Goal: Task Accomplishment & Management: Check status

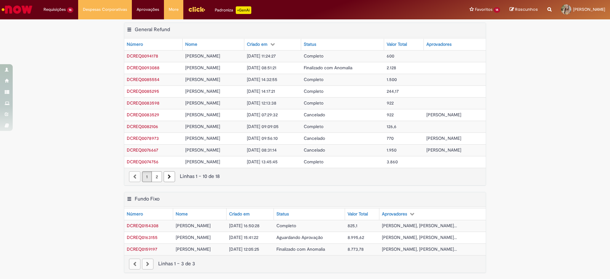
click at [305, 248] on span "Finalizado com Anomalia" at bounding box center [300, 249] width 49 height 6
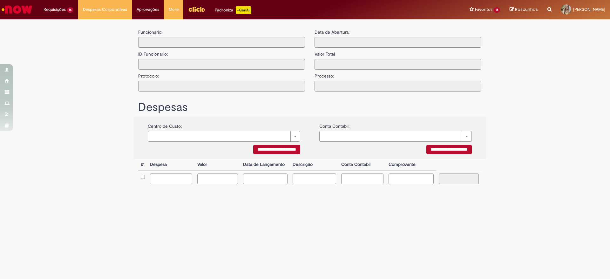
type input "**********"
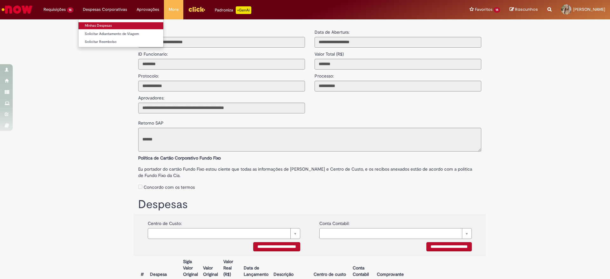
click at [99, 25] on link "Minhas Despesas" at bounding box center [120, 25] width 85 height 7
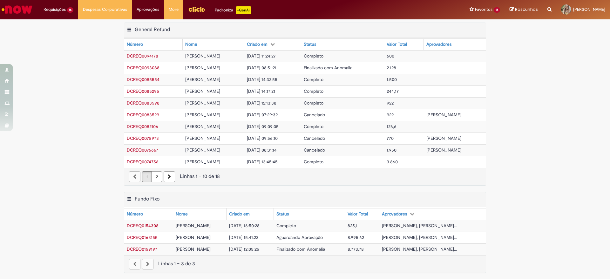
click at [297, 235] on span "Aguardando Aprovação" at bounding box center [299, 237] width 46 height 6
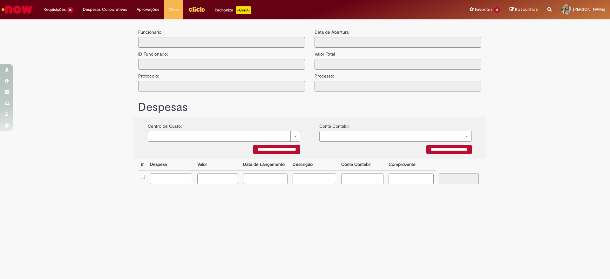
type input "**********"
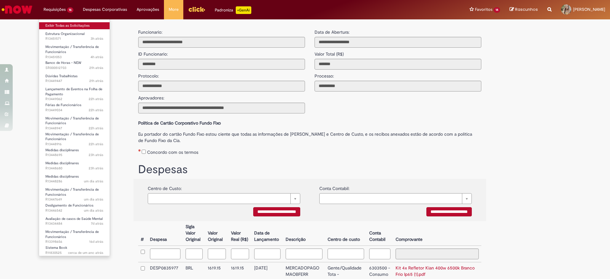
click at [66, 27] on link "Exibir Todas as Solicitações" at bounding box center [74, 25] width 70 height 7
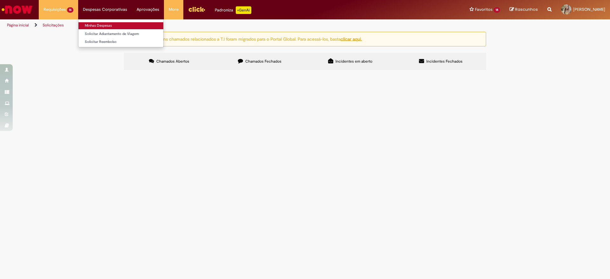
click at [97, 26] on link "Minhas Despesas" at bounding box center [120, 25] width 85 height 7
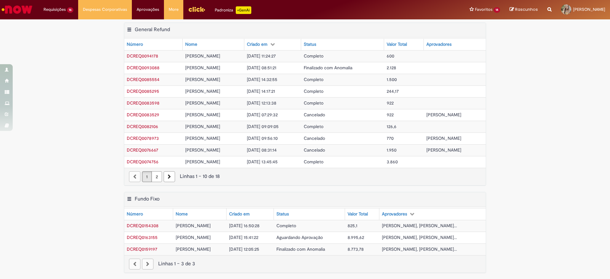
click at [145, 234] on span "DCREQ0163155" at bounding box center [142, 237] width 31 height 6
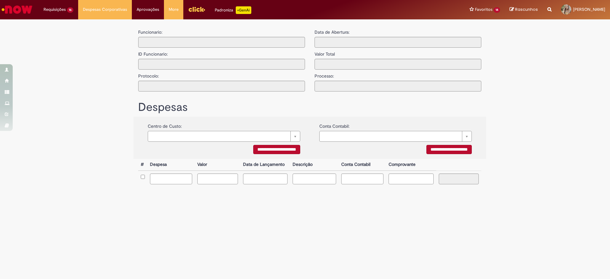
type input "**********"
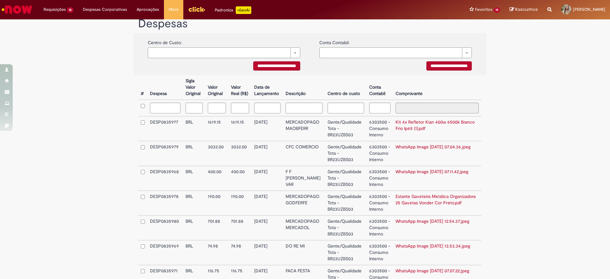
scroll to position [152, 0]
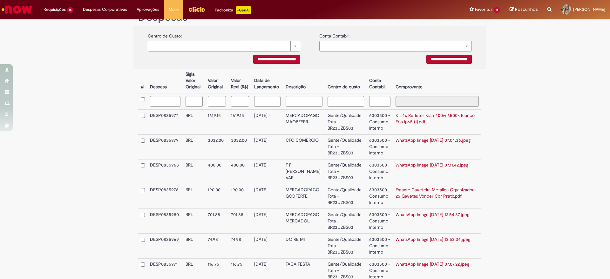
click at [326, 227] on td "Gente/Qualidade Tota - BR23UZBS03" at bounding box center [346, 221] width 42 height 25
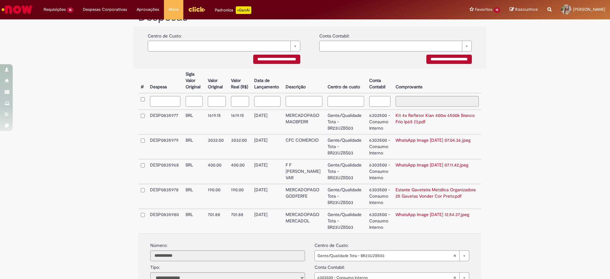
click at [314, 227] on td "MERCADOPAGO MERCADOL" at bounding box center [304, 221] width 42 height 24
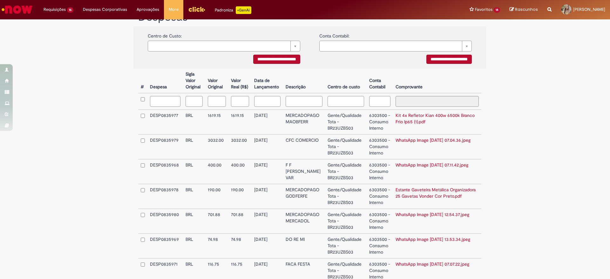
click at [314, 227] on td "MERCADOPAGO MERCADOL" at bounding box center [304, 221] width 42 height 25
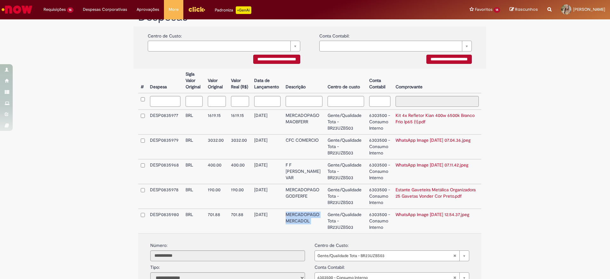
click at [314, 227] on td "MERCADOPAGO MERCADOL" at bounding box center [304, 221] width 42 height 24
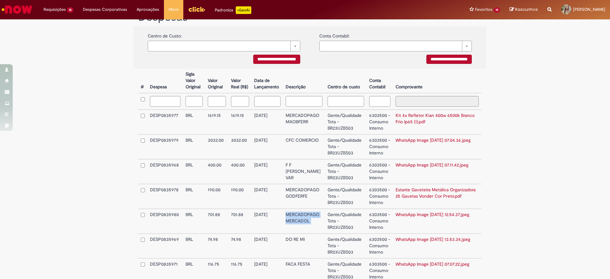
click at [314, 227] on td "MERCADOPAGO MERCADOL" at bounding box center [304, 221] width 42 height 25
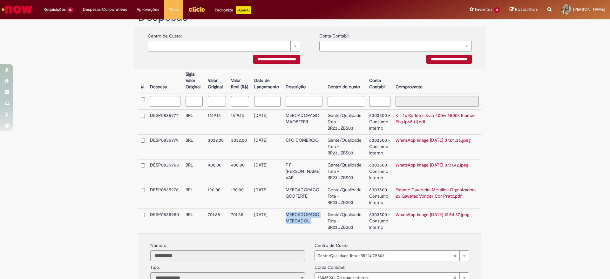
click at [411, 217] on link "WhatsApp Image [DATE] 12.54.37.jpeg" at bounding box center [432, 214] width 74 height 6
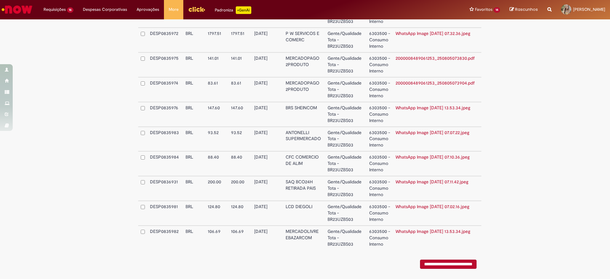
scroll to position [476, 0]
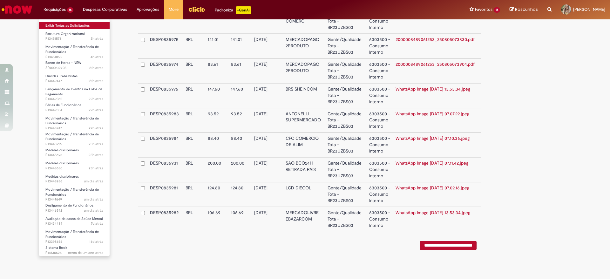
click at [63, 24] on link "Exibir Todas as Solicitações" at bounding box center [74, 25] width 70 height 7
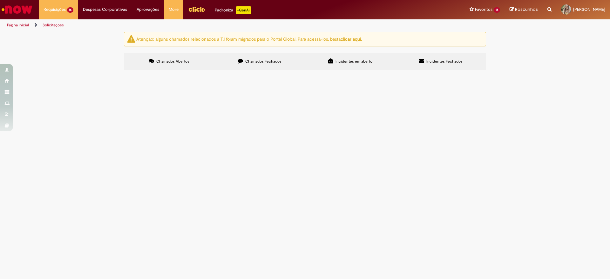
click at [0, 0] on span "Pendente Usuário" at bounding box center [0, 0] width 0 height 0
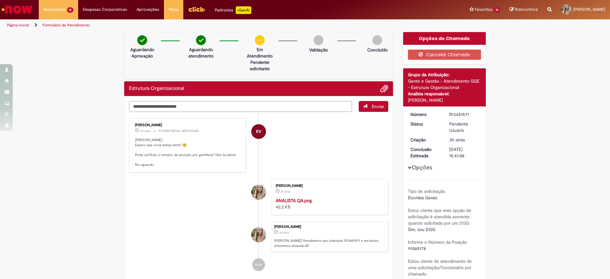
click at [287, 104] on textarea "Digite sua mensagem aqui..." at bounding box center [240, 106] width 223 height 11
type textarea "********"
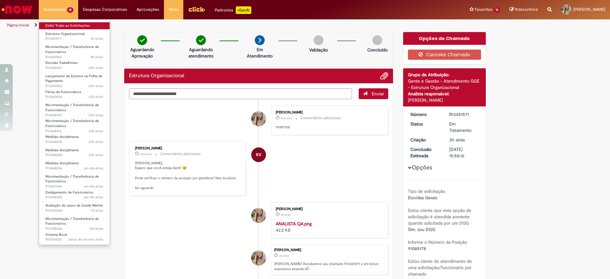
click at [72, 26] on link "Exibir Todas as Solicitações" at bounding box center [74, 25] width 70 height 7
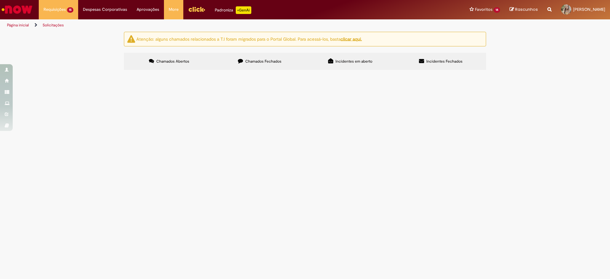
click at [0, 0] on span "Pendente Usuário" at bounding box center [0, 0] width 0 height 0
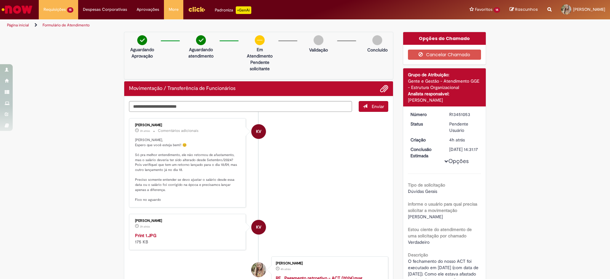
click at [255, 95] on div "Movimentação / Transferência de Funcionários" at bounding box center [258, 88] width 269 height 15
click at [245, 108] on textarea "Digite sua mensagem aqui..." at bounding box center [240, 106] width 223 height 11
type textarea "**********"
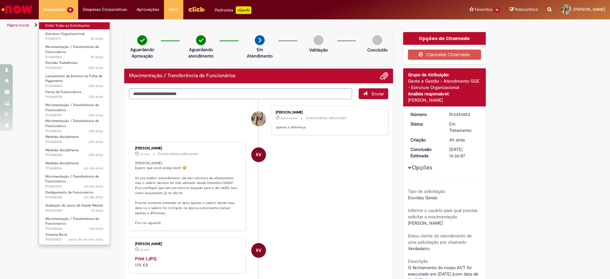
click at [66, 27] on link "Exibir Todas as Solicitações" at bounding box center [74, 25] width 70 height 7
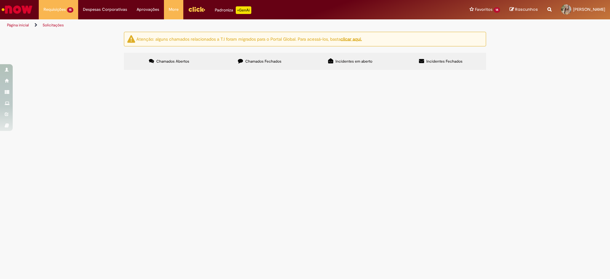
scroll to position [191, 0]
click at [0, 0] on span "Pendente Usuário" at bounding box center [0, 0] width 0 height 0
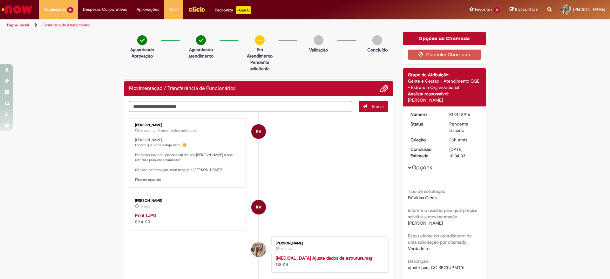
click at [175, 212] on img "Histórico de tíquete" at bounding box center [188, 212] width 106 height 0
click at [305, 111] on textarea "Digite sua mensagem aqui..." at bounding box center [240, 106] width 223 height 11
type textarea "***"
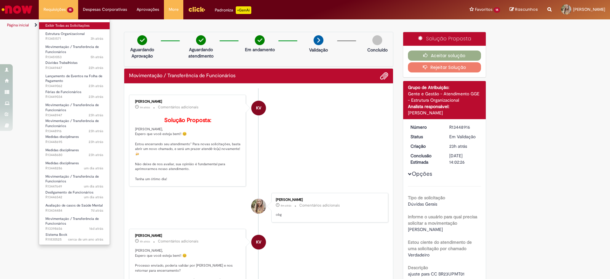
click at [76, 26] on link "Exibir Todas as Solicitações" at bounding box center [74, 25] width 70 height 7
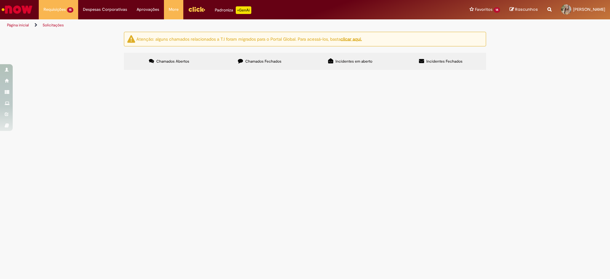
scroll to position [191, 0]
click at [0, 0] on span "Em Validação" at bounding box center [0, 0] width 0 height 0
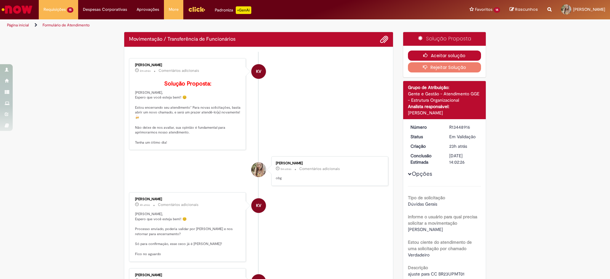
click at [418, 52] on button "Aceitar solução" at bounding box center [444, 55] width 73 height 10
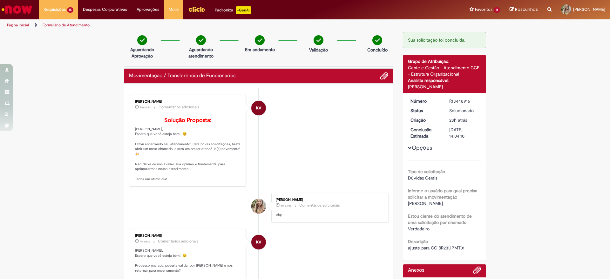
click at [60, 28] on li "Formulário de Atendimento" at bounding box center [65, 25] width 51 height 12
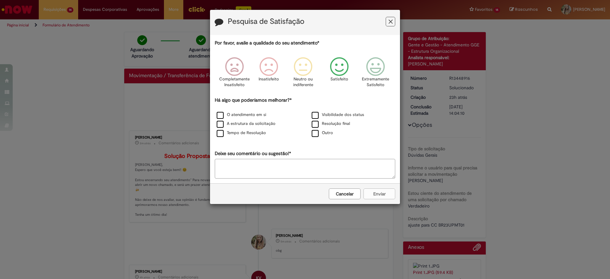
click at [343, 71] on icon "Feedback" at bounding box center [339, 66] width 24 height 19
drag, startPoint x: 247, startPoint y: 107, endPoint x: 246, endPoint y: 110, distance: 3.2
click at [247, 109] on div "Há algo que poderíamos melhorar?* O atendimento em si Visibilidade dos status A…" at bounding box center [305, 117] width 180 height 41
click at [247, 117] on label "O atendimento em si" at bounding box center [242, 115] width 50 height 6
click at [381, 195] on button "Enviar" at bounding box center [379, 193] width 32 height 11
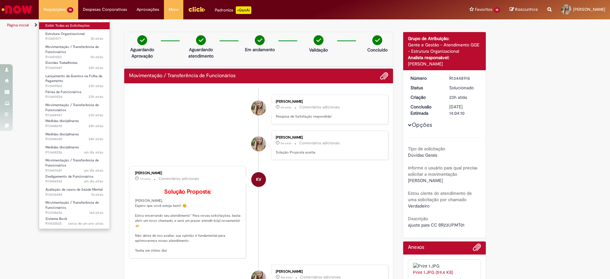
click at [47, 24] on link "Exibir Todas as Solicitações" at bounding box center [74, 25] width 70 height 7
